Goal: Task Accomplishment & Management: Complete application form

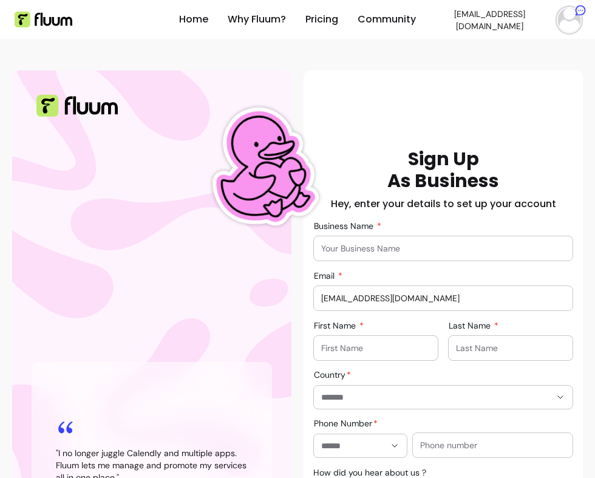
scroll to position [69, 0]
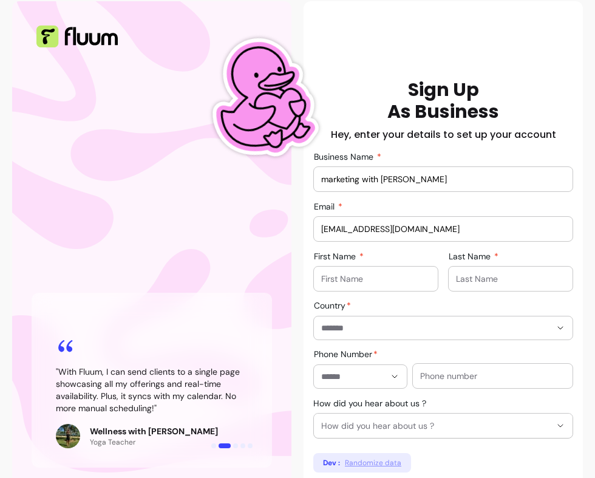
type input "marketing with robi"
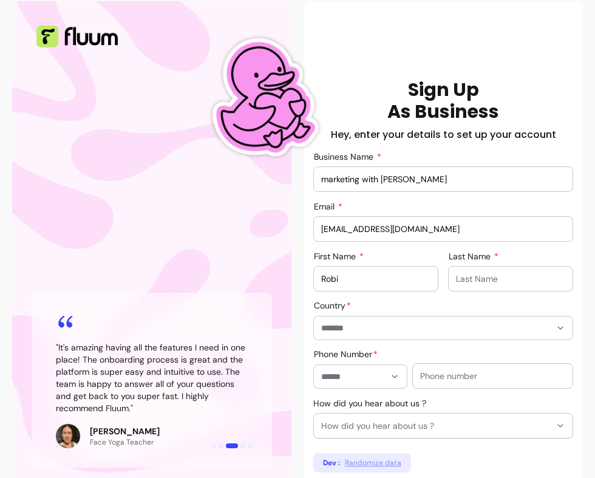
type input "Robi"
type input "Morelli"
click at [474, 320] on div at bounding box center [443, 327] width 244 height 23
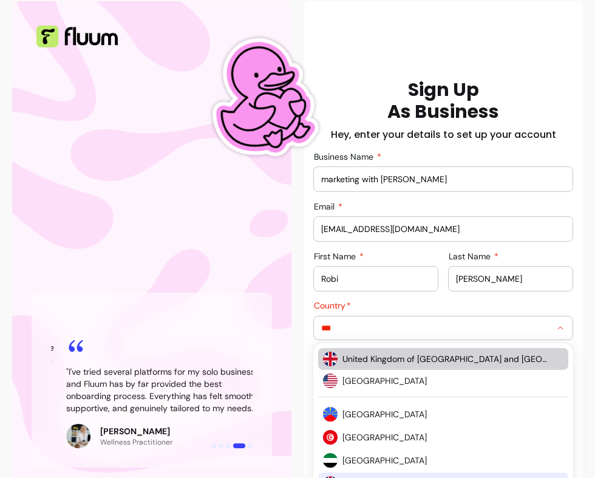
click at [466, 362] on span "United Kingdom of Great Britain and Northern Ireland" at bounding box center [446, 359] width 209 height 12
type input "**********"
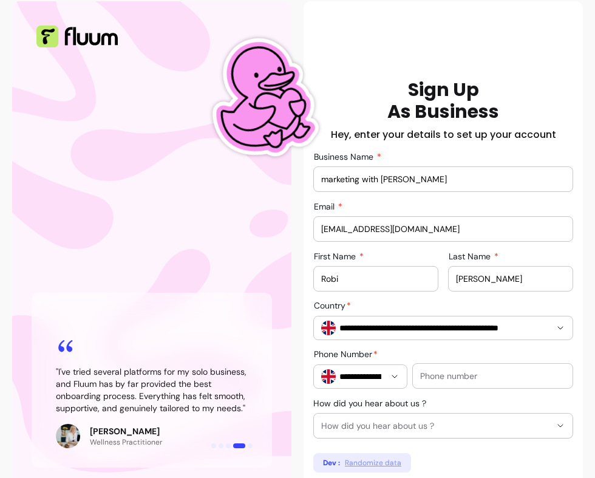
click at [475, 382] on div at bounding box center [492, 376] width 145 height 24
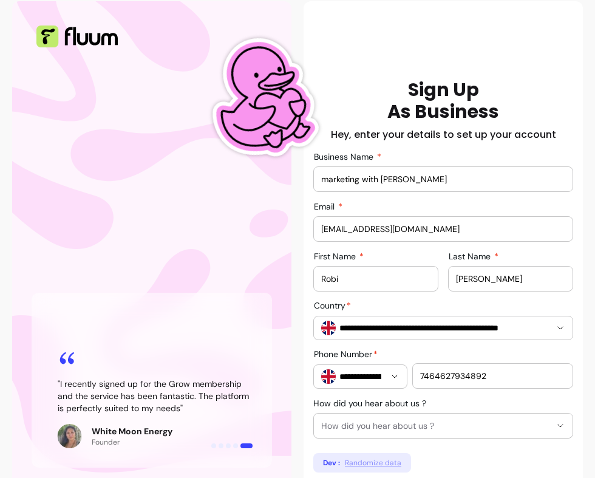
type input "7464627934892"
click at [438, 435] on button "How did you hear about us ?" at bounding box center [443, 425] width 259 height 24
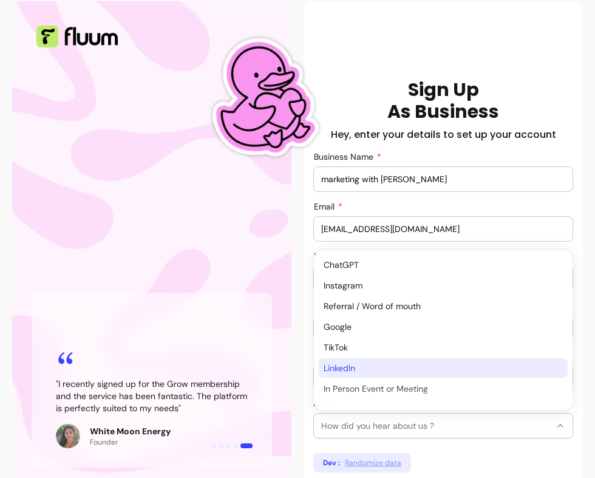
click at [378, 368] on span "LinkedIn" at bounding box center [437, 368] width 227 height 12
select select "********"
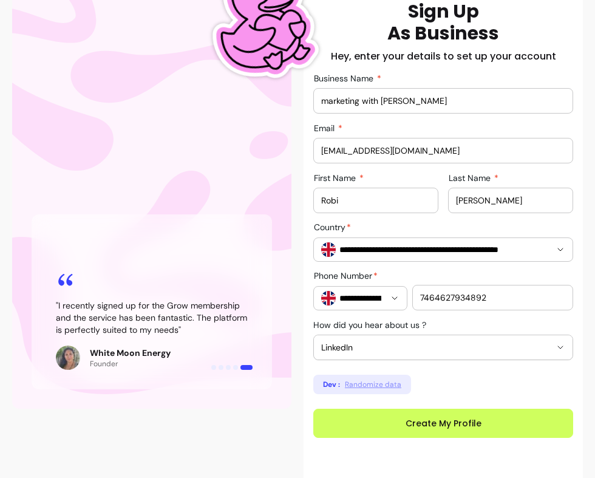
scroll to position [147, 0]
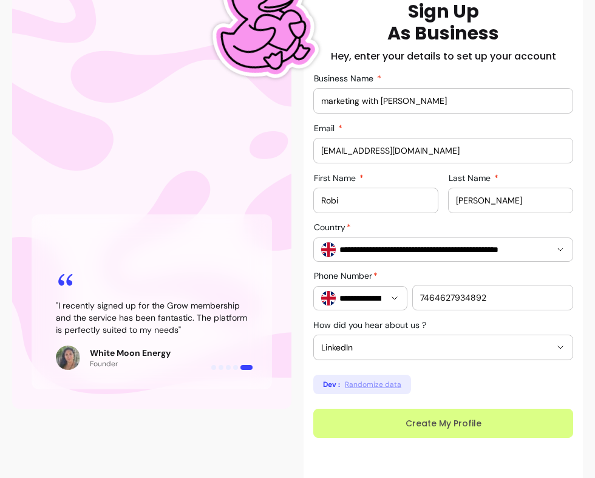
click at [389, 426] on button "Create My Profile" at bounding box center [443, 423] width 260 height 29
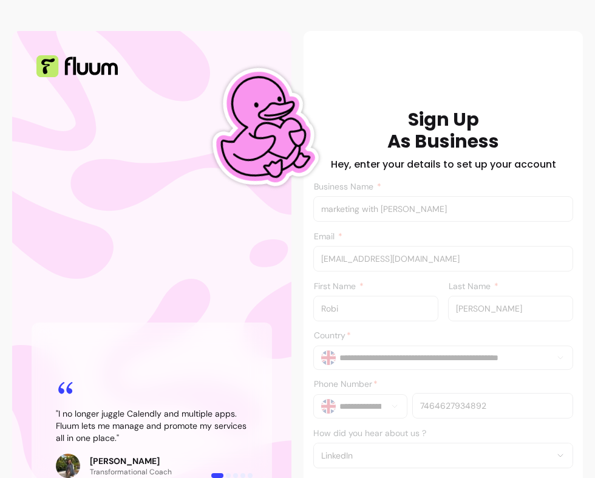
scroll to position [181, 0]
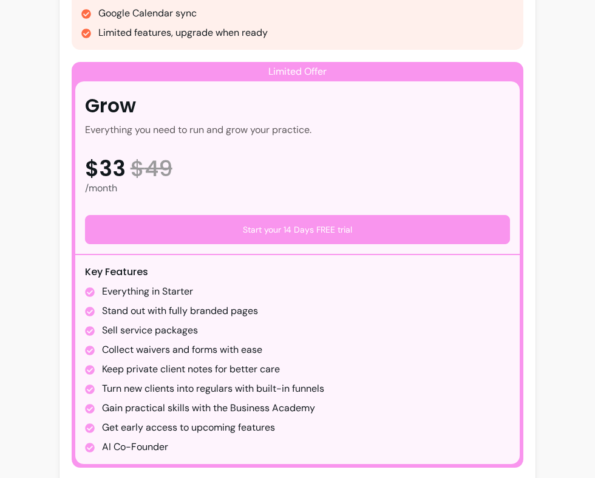
scroll to position [514, 0]
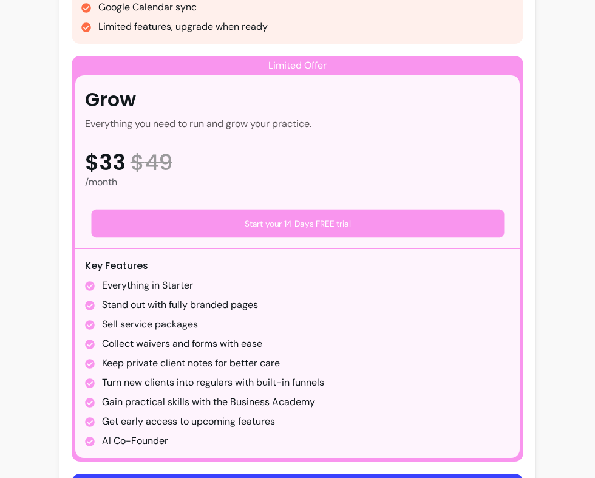
click at [353, 215] on button "Start your 14 Days FREE trial" at bounding box center [297, 223] width 413 height 29
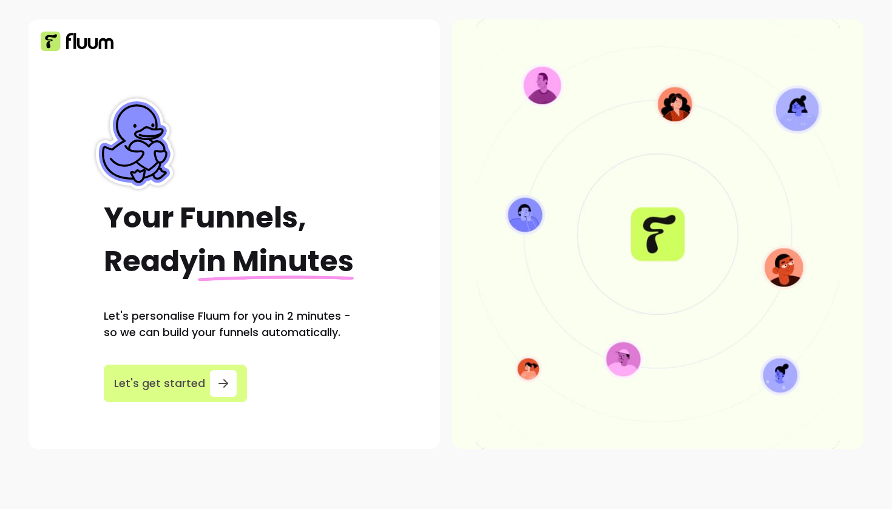
click at [216, 387] on icon "button" at bounding box center [223, 383] width 15 height 15
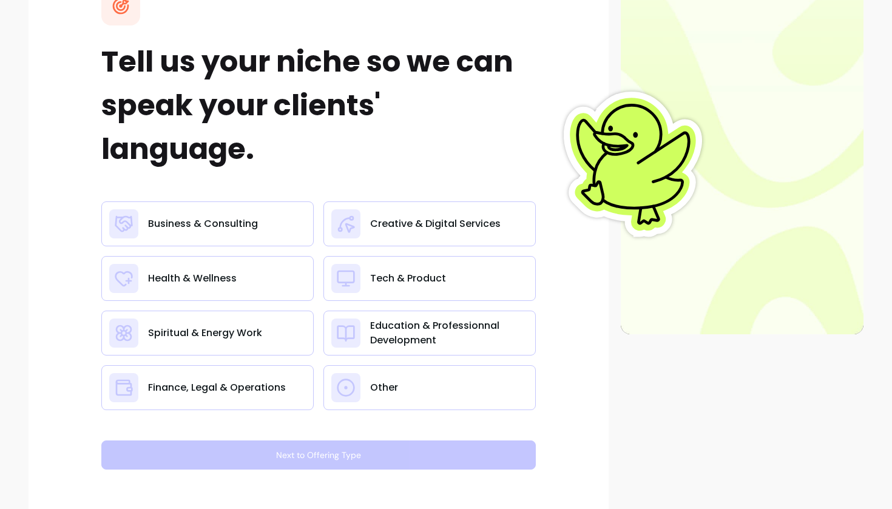
scroll to position [171, 0]
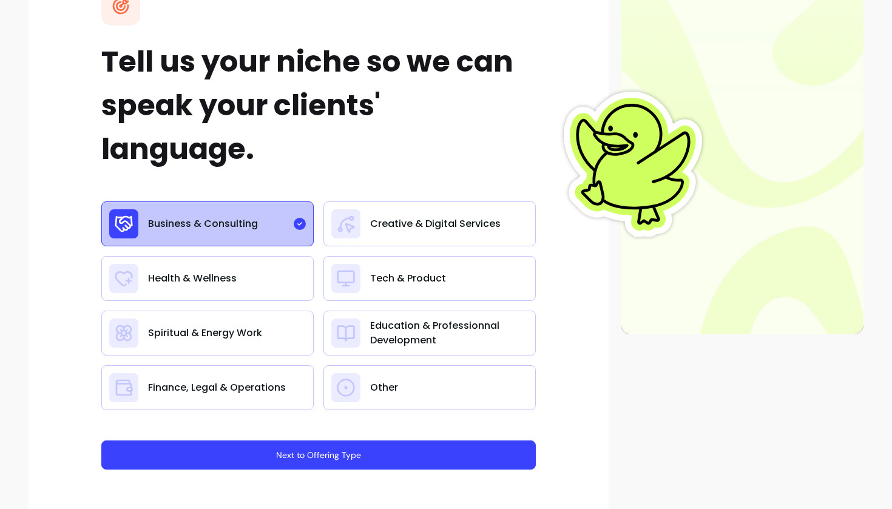
click at [326, 457] on button "Next to Offering Type" at bounding box center [318, 455] width 435 height 29
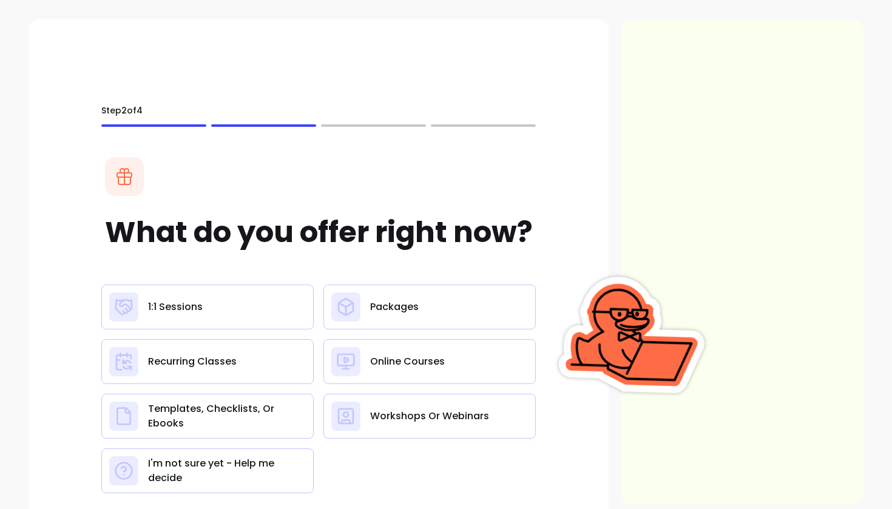
scroll to position [74, 0]
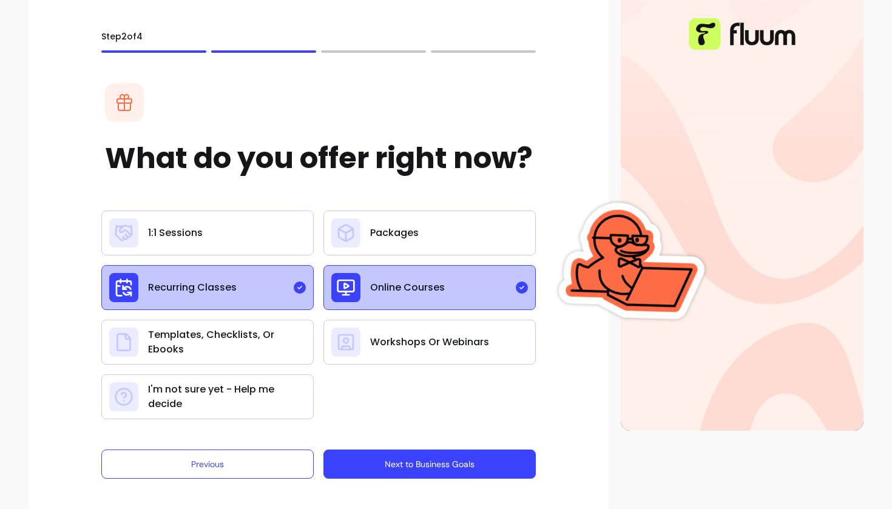
click at [411, 469] on button "Next to Business Goals" at bounding box center [430, 464] width 212 height 29
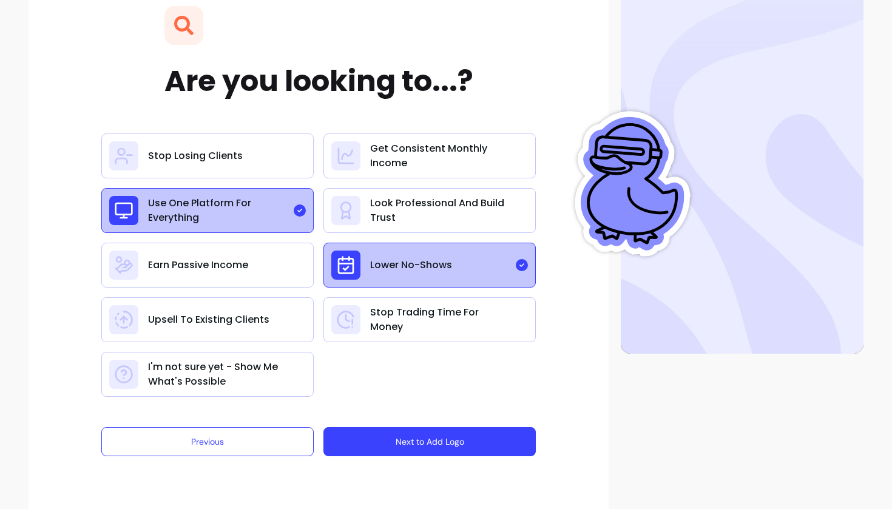
scroll to position [163, 0]
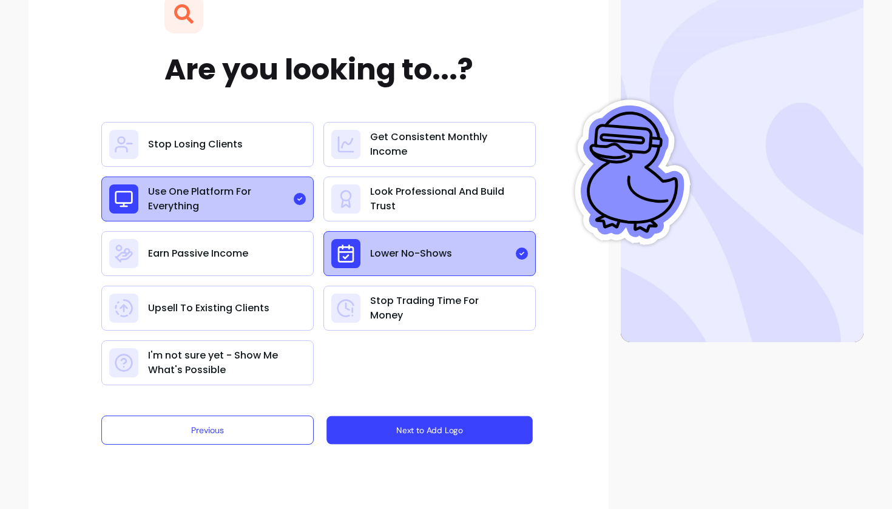
click at [388, 435] on button "Next to Add Logo" at bounding box center [430, 430] width 206 height 29
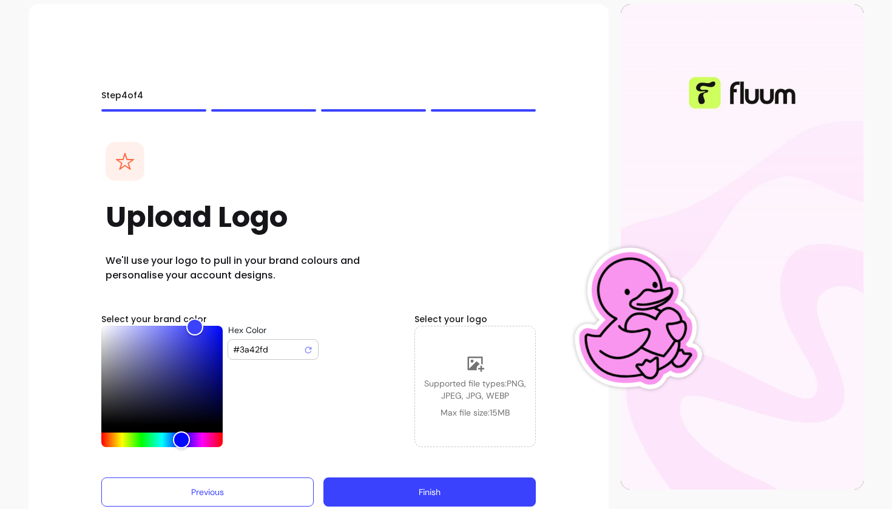
click at [258, 348] on input "#3a42fd" at bounding box center [268, 350] width 70 height 12
drag, startPoint x: 193, startPoint y: 324, endPoint x: 127, endPoint y: 407, distance: 105.4
click at [127, 409] on div "Color" at bounding box center [133, 418] width 19 height 19
click at [130, 436] on div "Hue" at bounding box center [161, 440] width 121 height 15
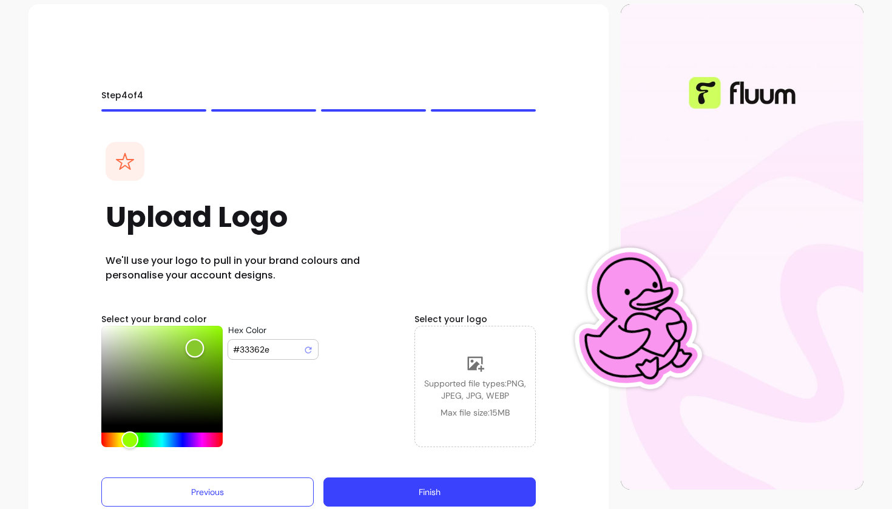
drag, startPoint x: 121, startPoint y: 404, endPoint x: 195, endPoint y: 348, distance: 92.7
click at [195, 348] on div "Color" at bounding box center [195, 348] width 19 height 19
type input "#87c52d"
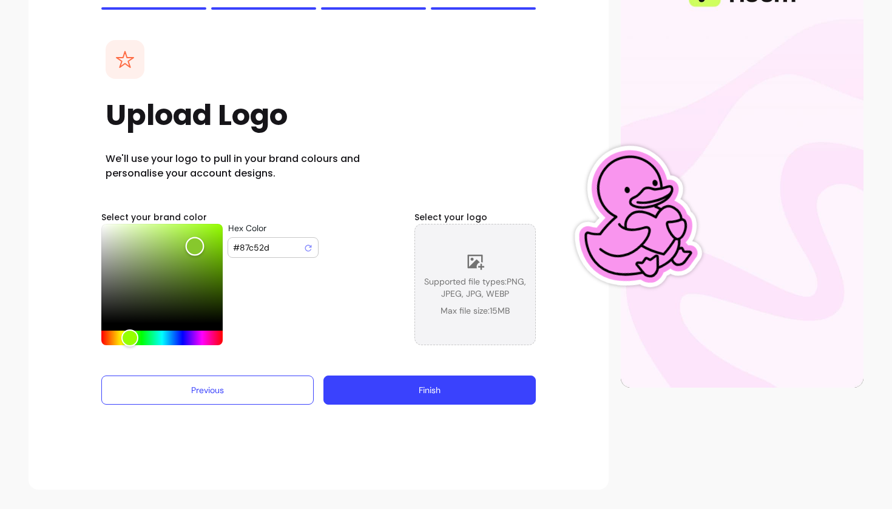
scroll to position [117, 0]
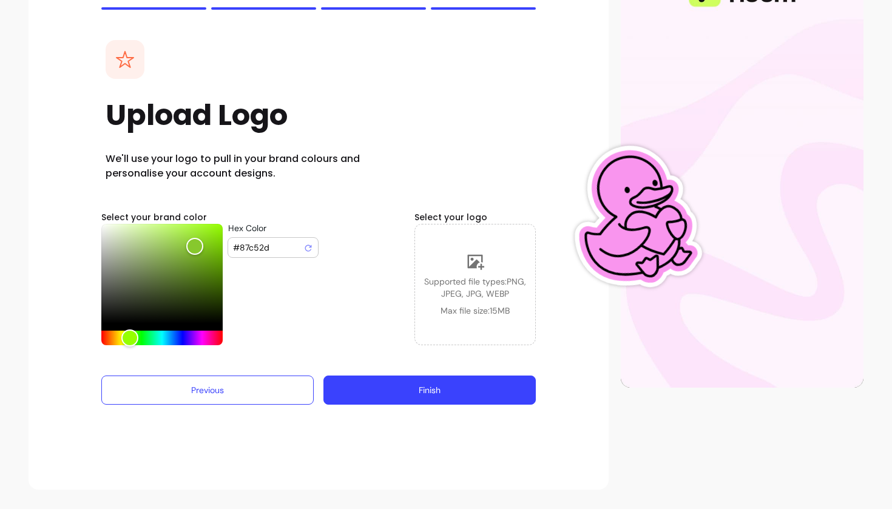
click at [427, 393] on button "Finish" at bounding box center [430, 390] width 212 height 29
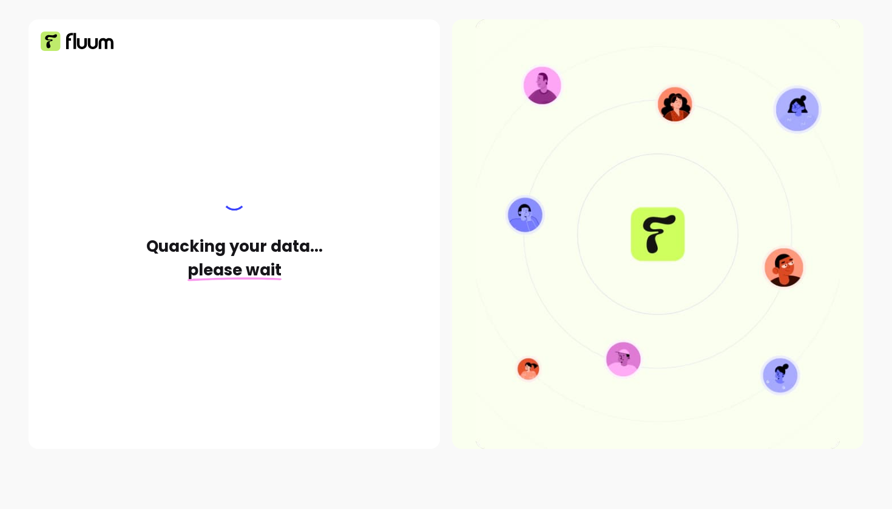
scroll to position [0, 0]
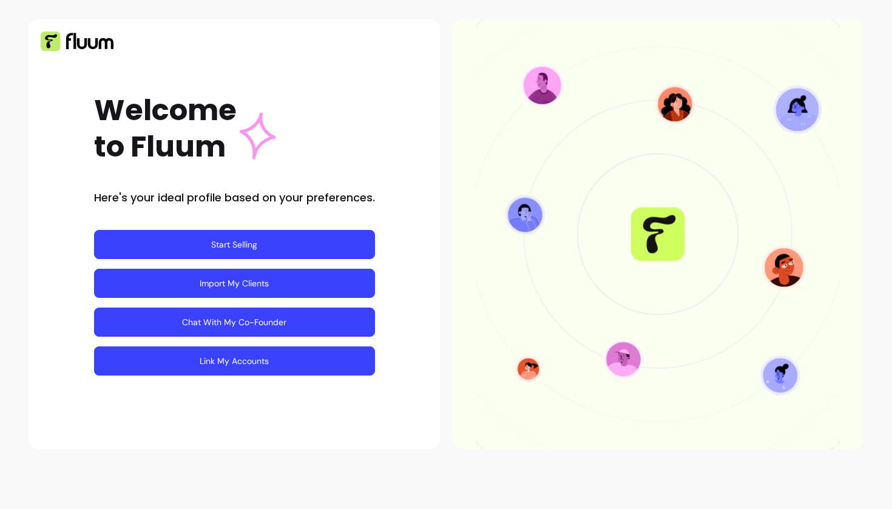
click at [261, 330] on link "Chat With My Co-Founder" at bounding box center [234, 322] width 281 height 29
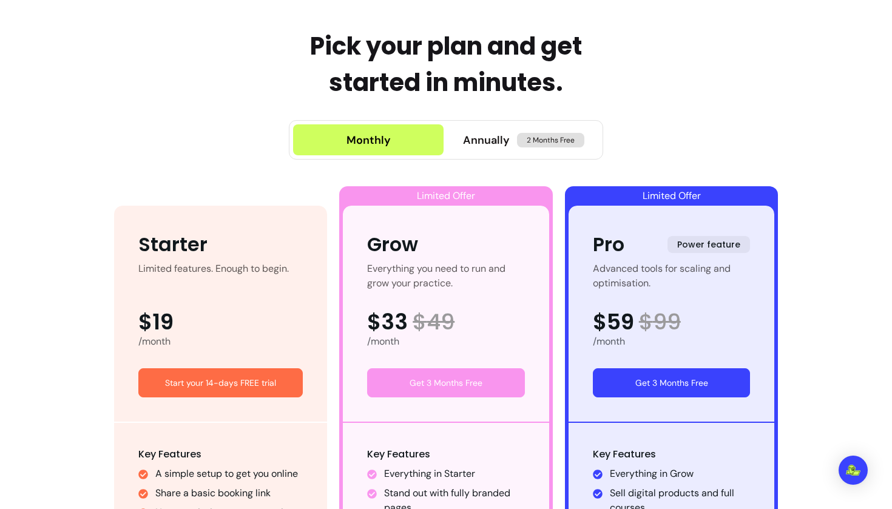
scroll to position [553, 0]
